Goal: Information Seeking & Learning: Learn about a topic

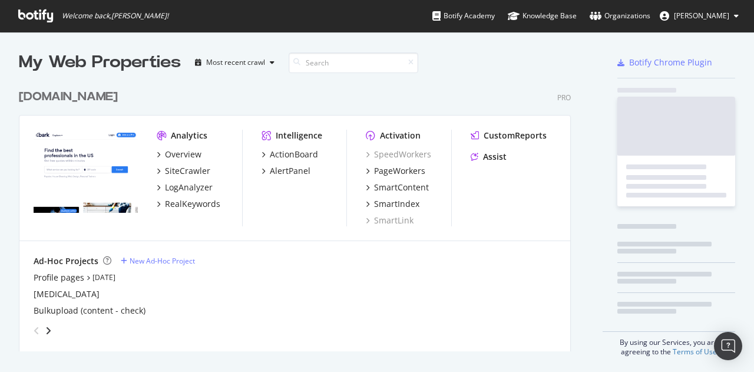
scroll to position [363, 736]
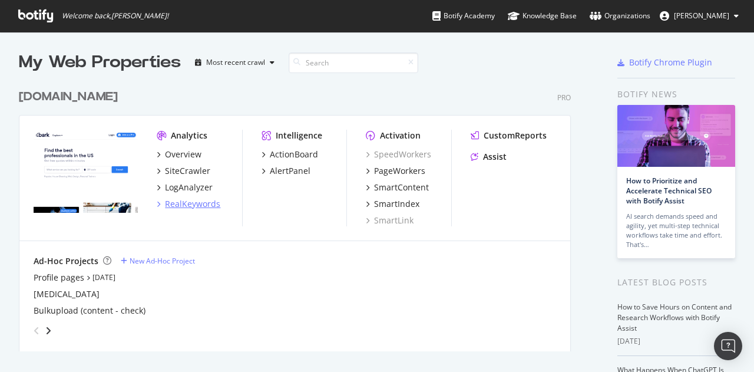
click at [192, 202] on div "RealKeywords" at bounding box center [192, 204] width 55 height 12
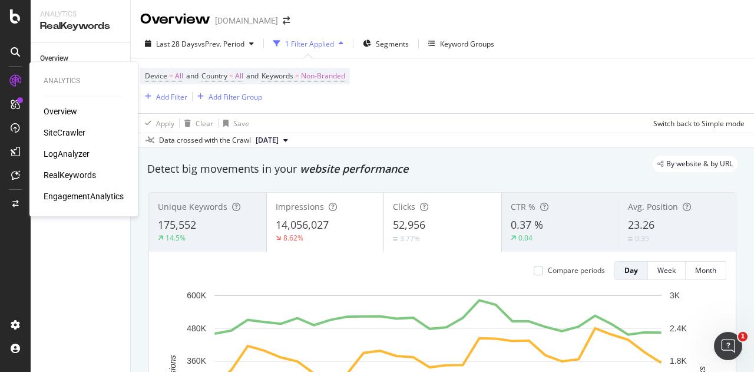
click at [72, 176] on div "RealKeywords" at bounding box center [70, 175] width 52 height 12
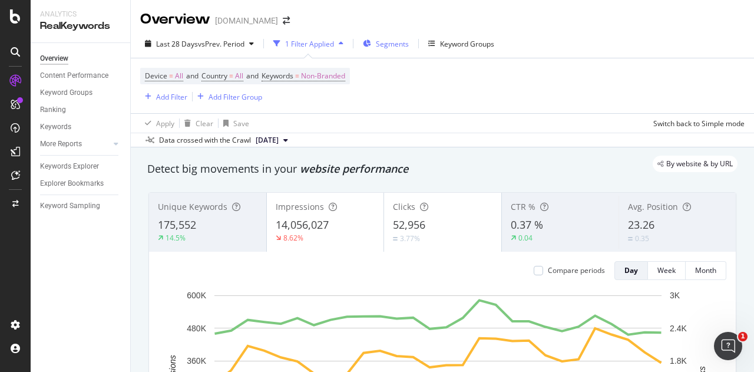
click at [374, 41] on div "Segments" at bounding box center [386, 44] width 46 height 18
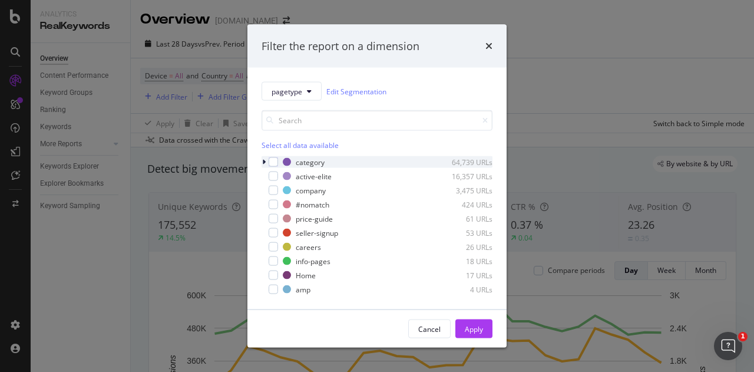
click at [281, 164] on div "category 64,739 URLs" at bounding box center [377, 162] width 231 height 12
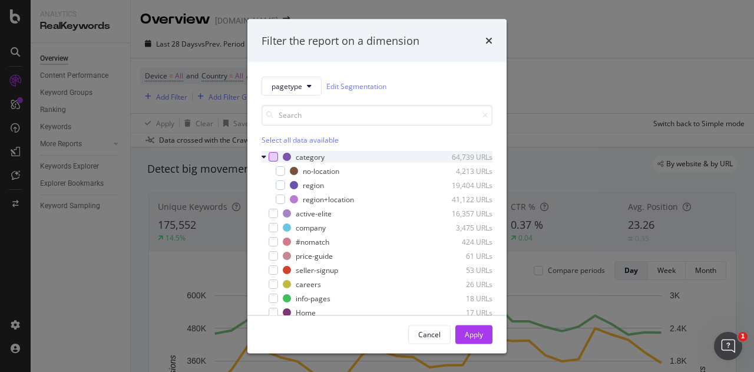
click at [273, 159] on div "modal" at bounding box center [273, 156] width 9 height 9
click at [461, 332] on button "Apply" at bounding box center [474, 334] width 37 height 19
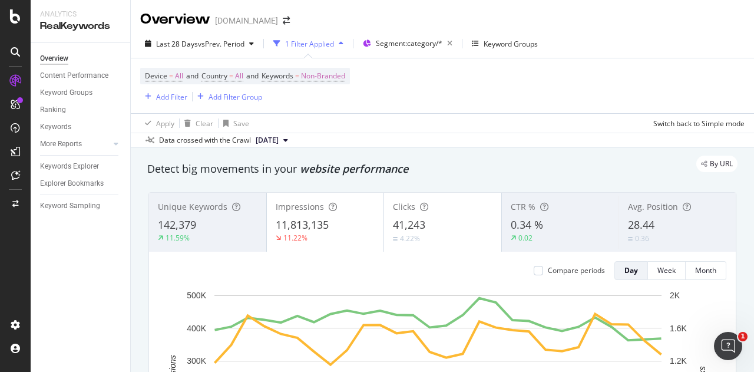
click at [326, 41] on div "1 Filter Applied" at bounding box center [309, 44] width 49 height 10
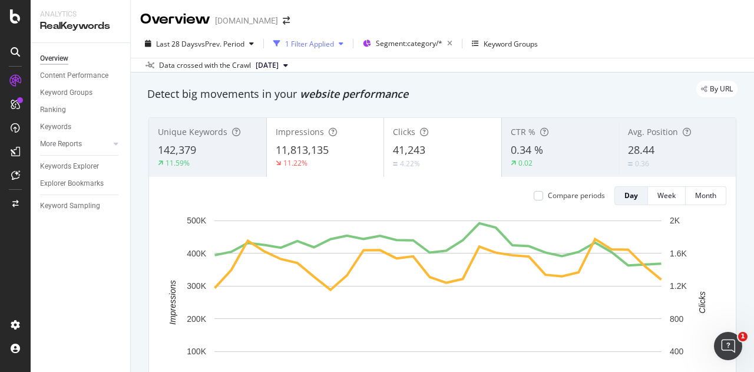
click at [324, 41] on div "1 Filter Applied" at bounding box center [309, 44] width 49 height 10
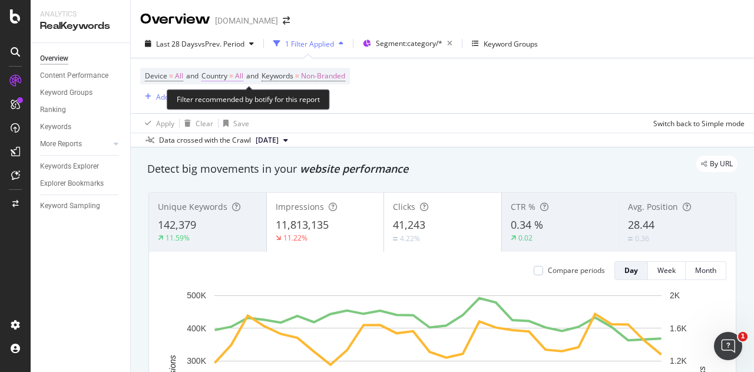
click at [239, 74] on span "All" at bounding box center [239, 76] width 8 height 17
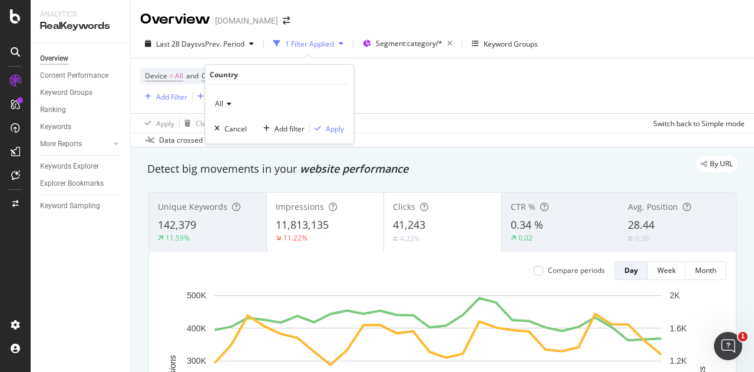
click at [447, 93] on div "Device = All and Country = All and Keywords = Non-Branded Add Filter Add Filter…" at bounding box center [442, 85] width 605 height 55
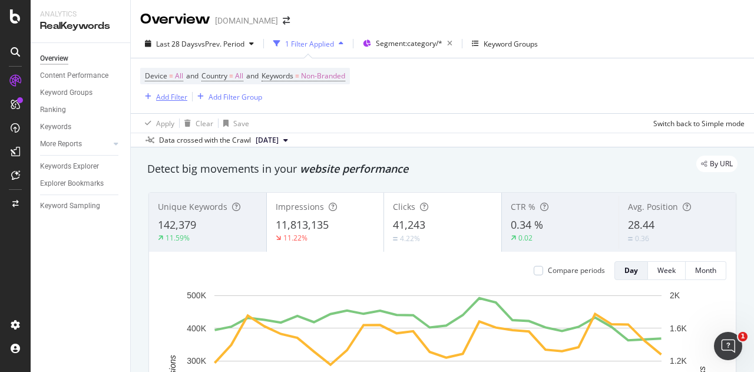
click at [184, 97] on div "Add Filter" at bounding box center [171, 97] width 31 height 10
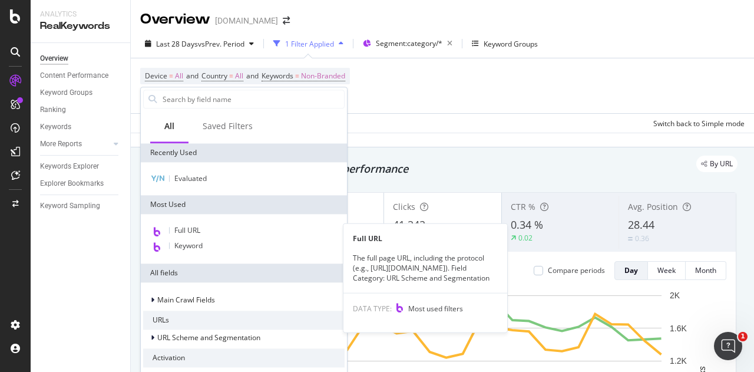
click at [203, 235] on div "Full URL" at bounding box center [244, 230] width 202 height 15
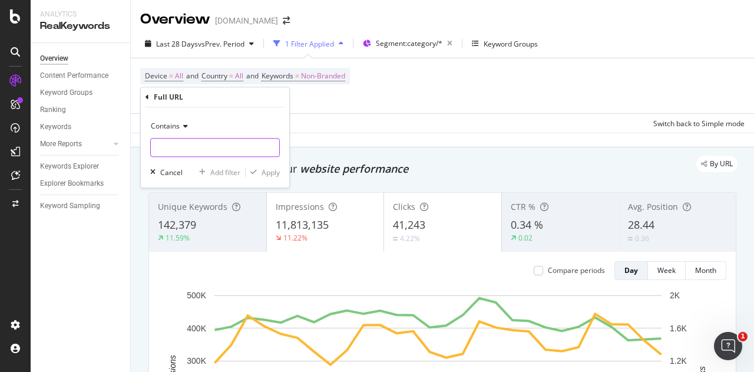
click at [191, 154] on input "text" at bounding box center [215, 147] width 128 height 19
type input "en/gb/"
click at [284, 177] on div "Contains en/gb/ Cancel Add filter Apply" at bounding box center [215, 147] width 149 height 80
click at [266, 170] on div "Apply" at bounding box center [271, 172] width 18 height 10
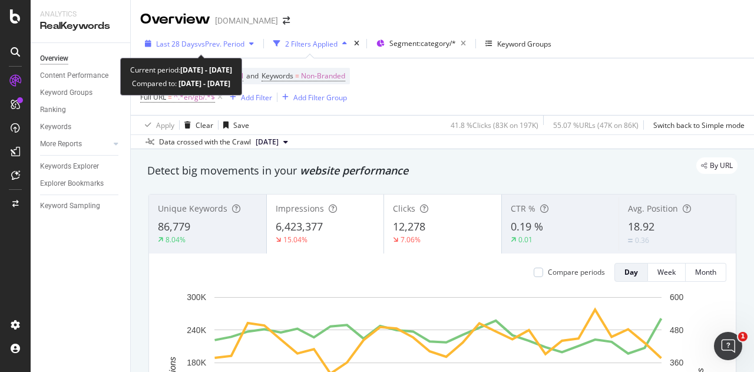
click at [213, 45] on span "vs Prev. Period" at bounding box center [221, 44] width 47 height 10
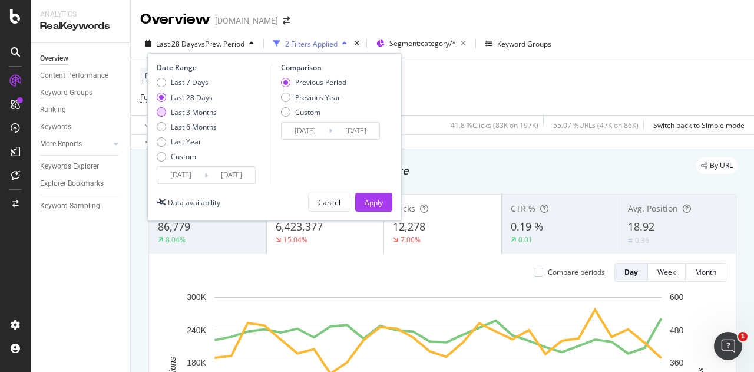
click at [178, 111] on div "Last 3 Months" at bounding box center [194, 112] width 46 height 10
type input "[DATE]"
click at [377, 201] on div "Apply" at bounding box center [374, 202] width 18 height 10
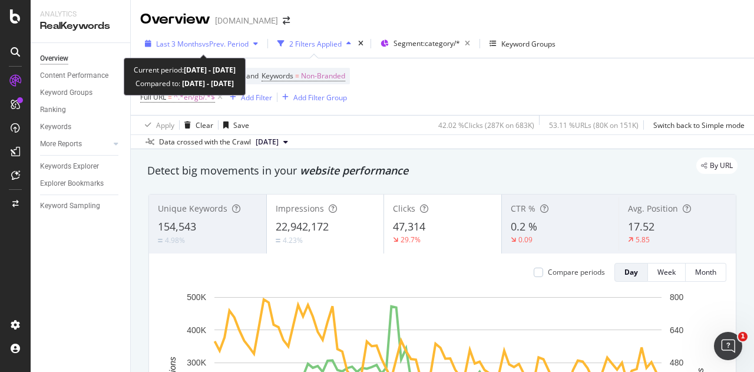
click at [232, 42] on span "vs Prev. Period" at bounding box center [225, 44] width 47 height 10
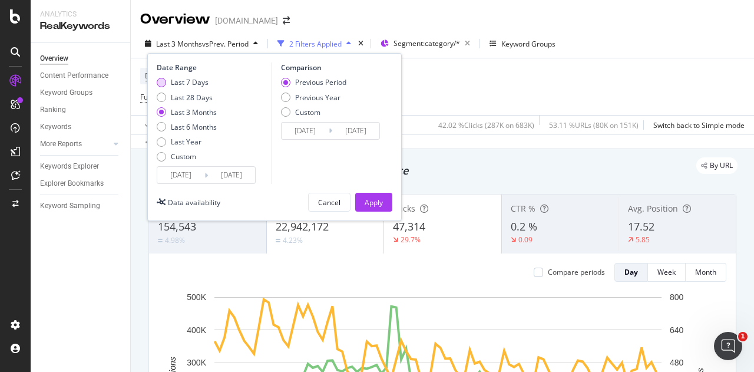
click at [195, 81] on div "Last 7 Days" at bounding box center [190, 82] width 38 height 10
type input "[DATE]"
click at [381, 199] on div "Apply" at bounding box center [374, 202] width 18 height 10
